Goal: Check status: Check status

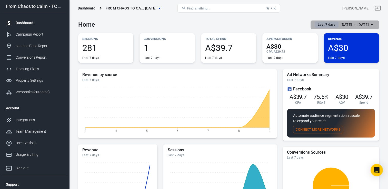
click at [366, 26] on div "Oct 3 － Oct 9, 2025" at bounding box center [355, 25] width 28 height 6
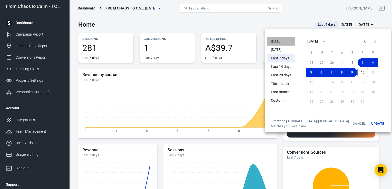
click at [272, 42] on li "[DATE]" at bounding box center [281, 41] width 28 height 8
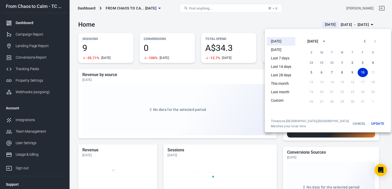
click at [198, 28] on div at bounding box center [196, 94] width 392 height 189
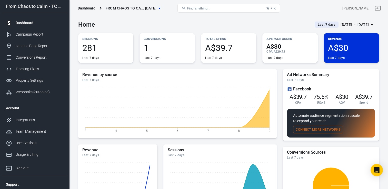
click at [361, 25] on div "Oct 3 － Oct 9, 2025" at bounding box center [355, 25] width 28 height 6
